Goal: Information Seeking & Learning: Learn about a topic

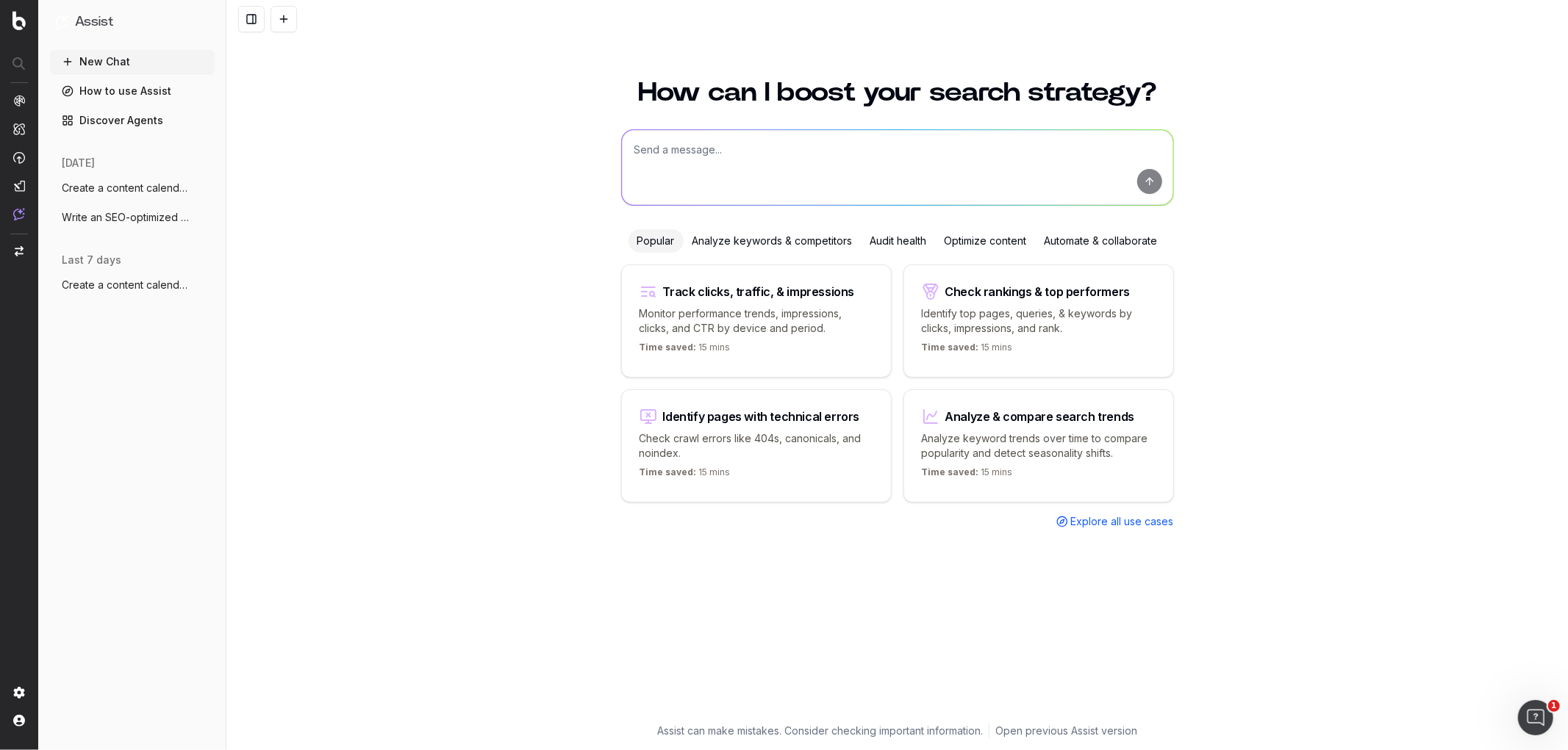
click at [983, 480] on p "Time saved: 15 mins" at bounding box center [967, 476] width 91 height 18
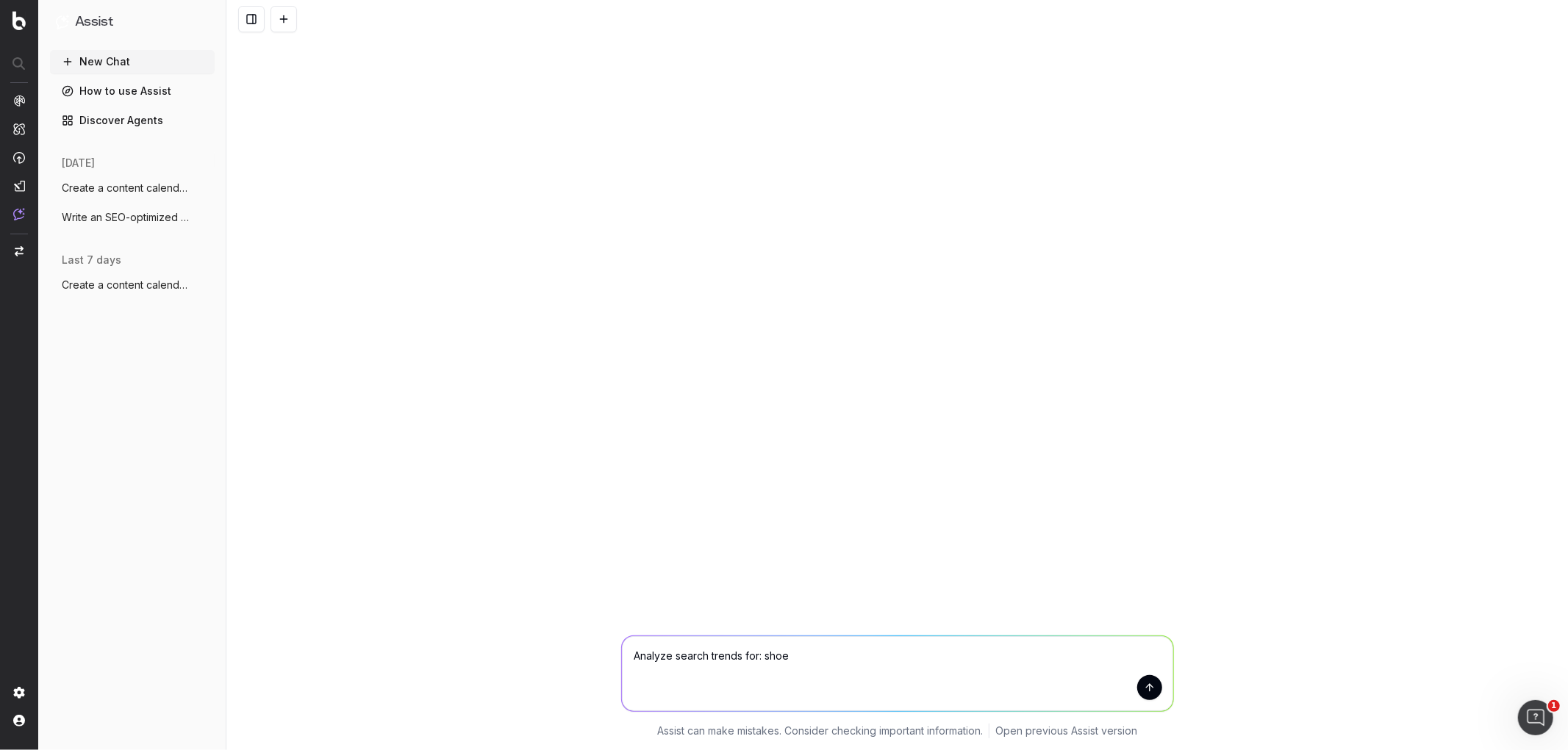
type textarea "Analyze search trends for: shoes"
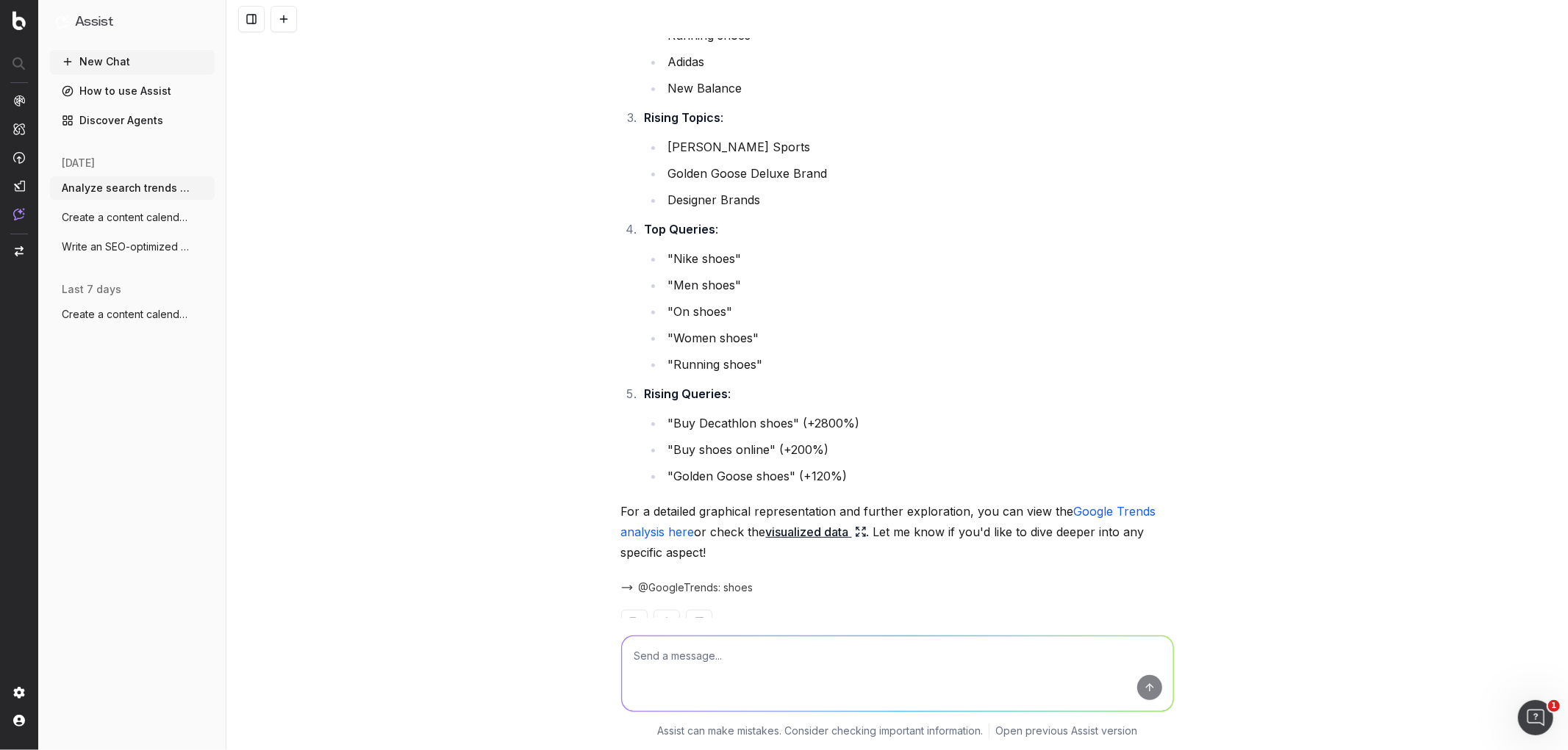
scroll to position [337, 0]
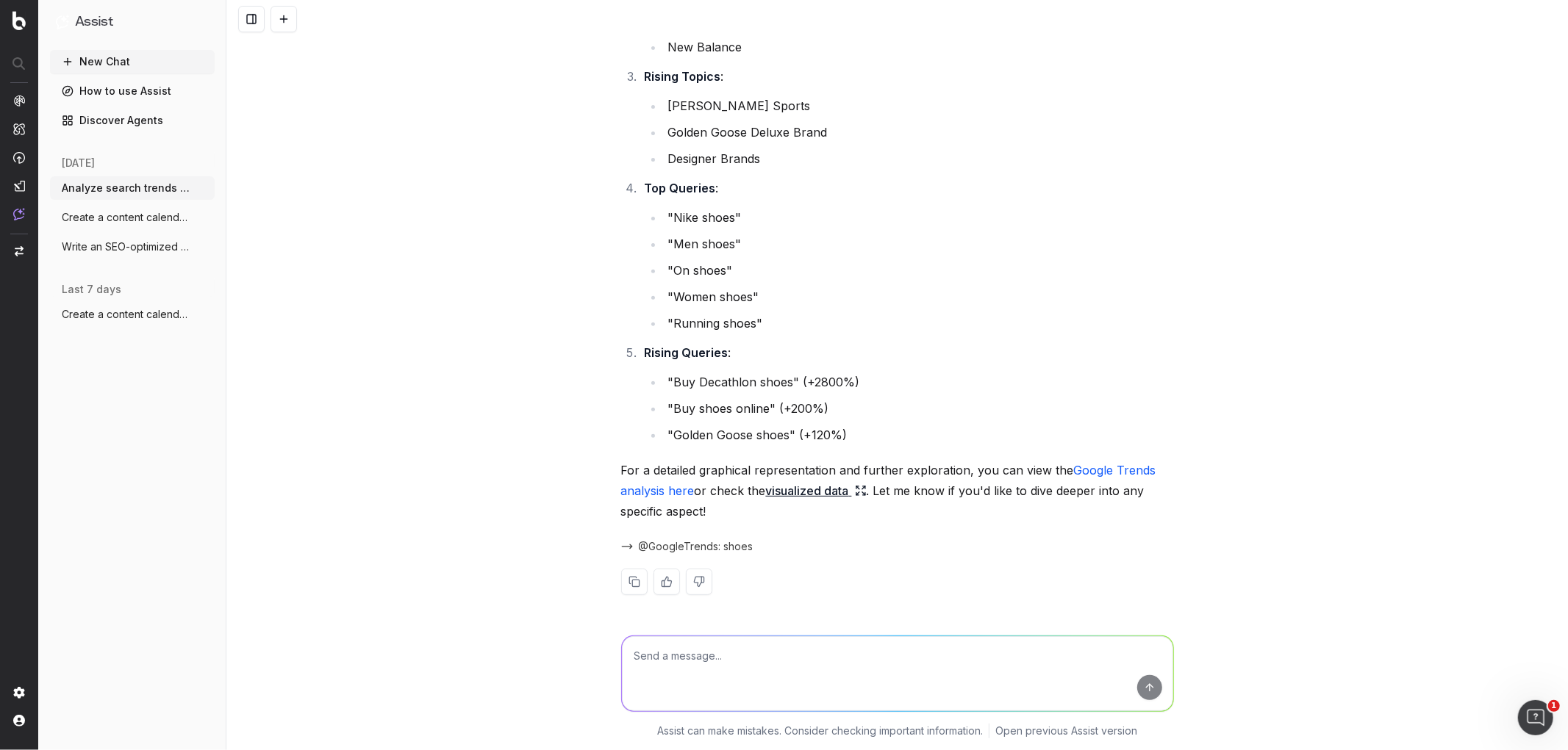
click at [1074, 468] on link "Google Trends analysis here" at bounding box center [890, 480] width 539 height 35
click at [803, 493] on link "visualized data" at bounding box center [816, 490] width 101 height 21
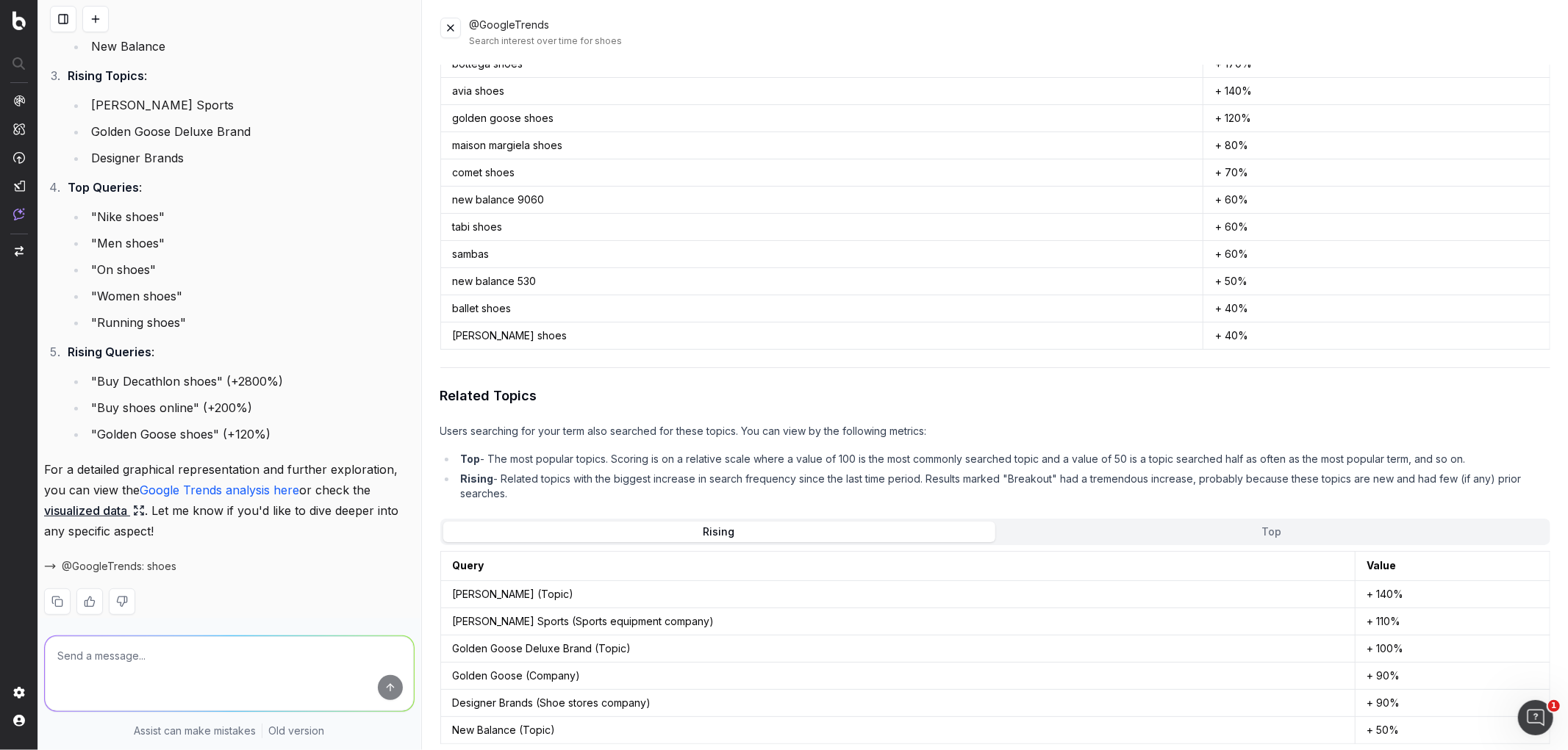
scroll to position [963, 0]
